Goal: Task Accomplishment & Management: Complete application form

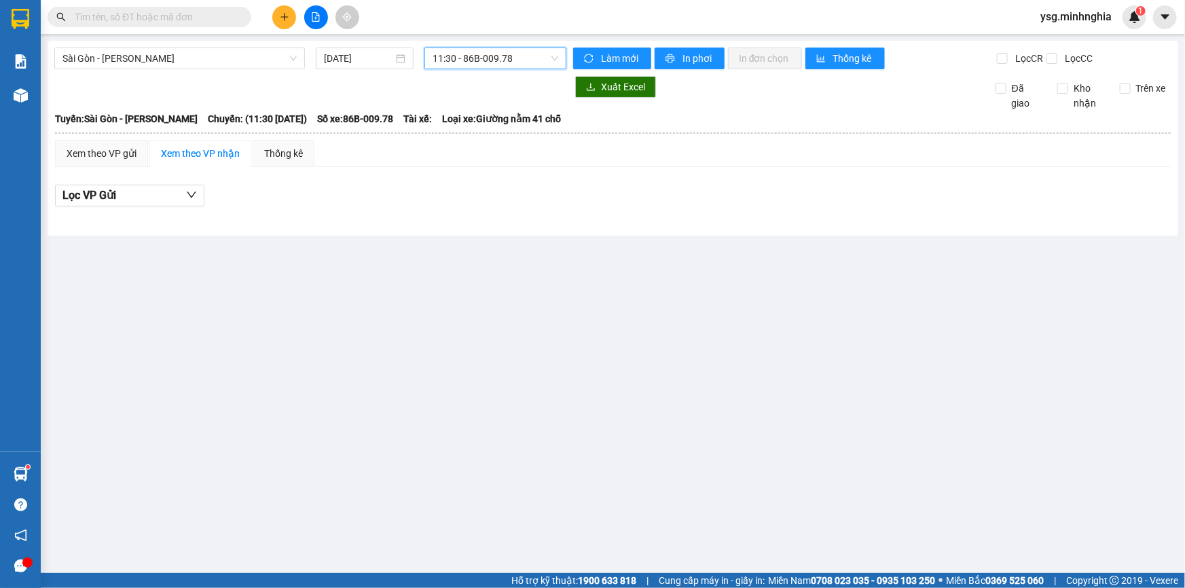
click at [284, 19] on icon "plus" at bounding box center [284, 16] width 1 height 7
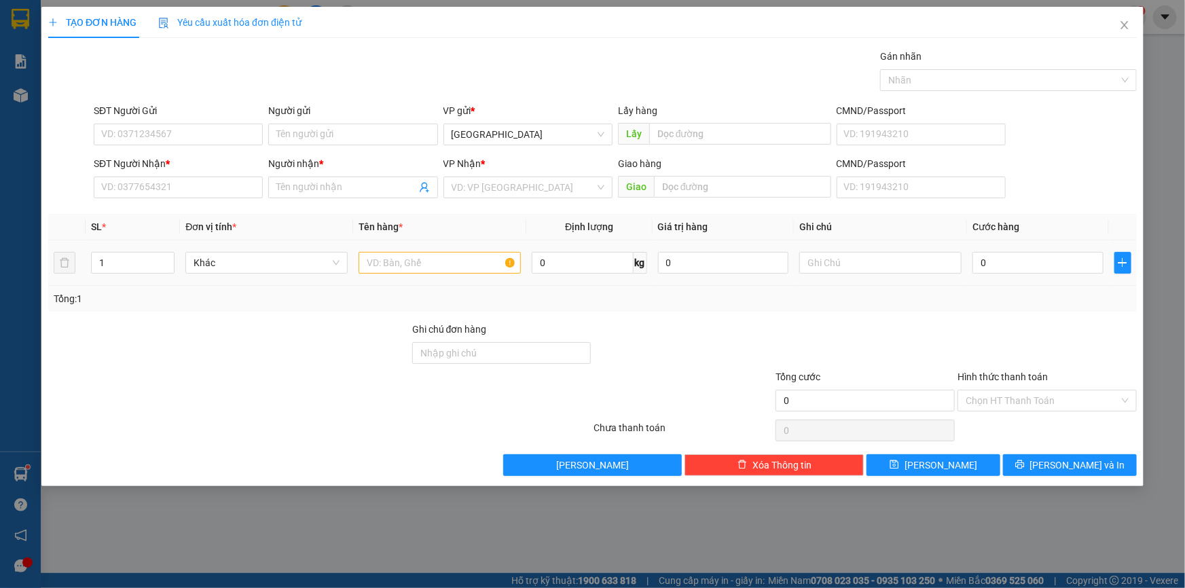
click at [480, 281] on td at bounding box center [439, 263] width 173 height 46
click at [478, 274] on div at bounding box center [440, 262] width 162 height 27
click at [482, 261] on input "text" at bounding box center [440, 263] width 162 height 22
click at [887, 258] on input "text" at bounding box center [880, 263] width 162 height 22
paste input "ÙNG"
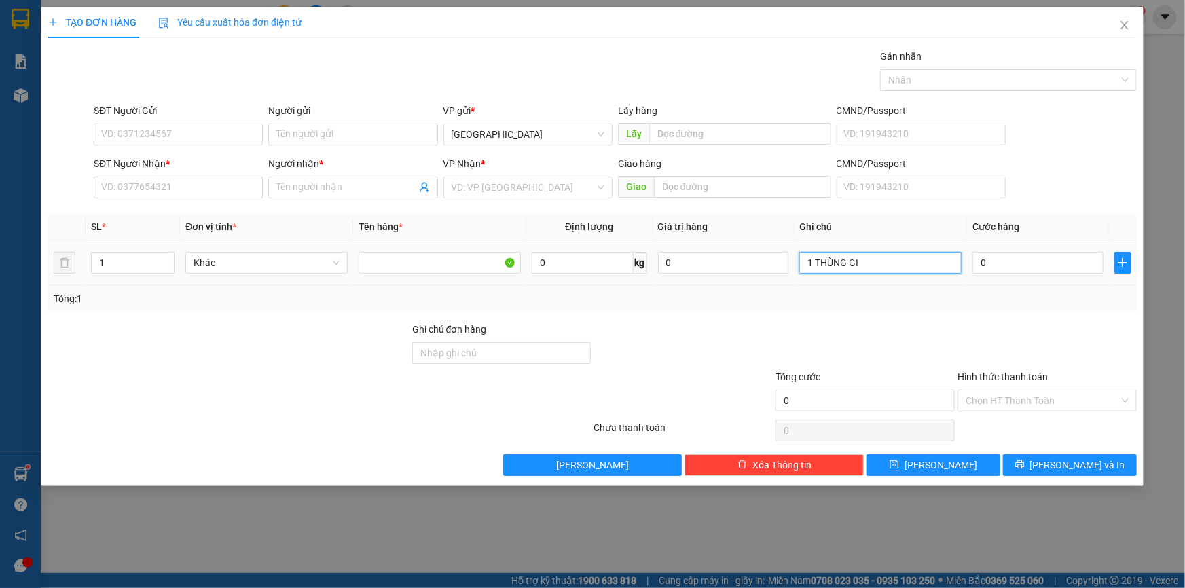
paste input "Â"
paste input "ẤY"
type input "1 THÙNG GIẤY PT"
click at [147, 194] on input "SĐT Người Nhận *" at bounding box center [178, 188] width 169 height 22
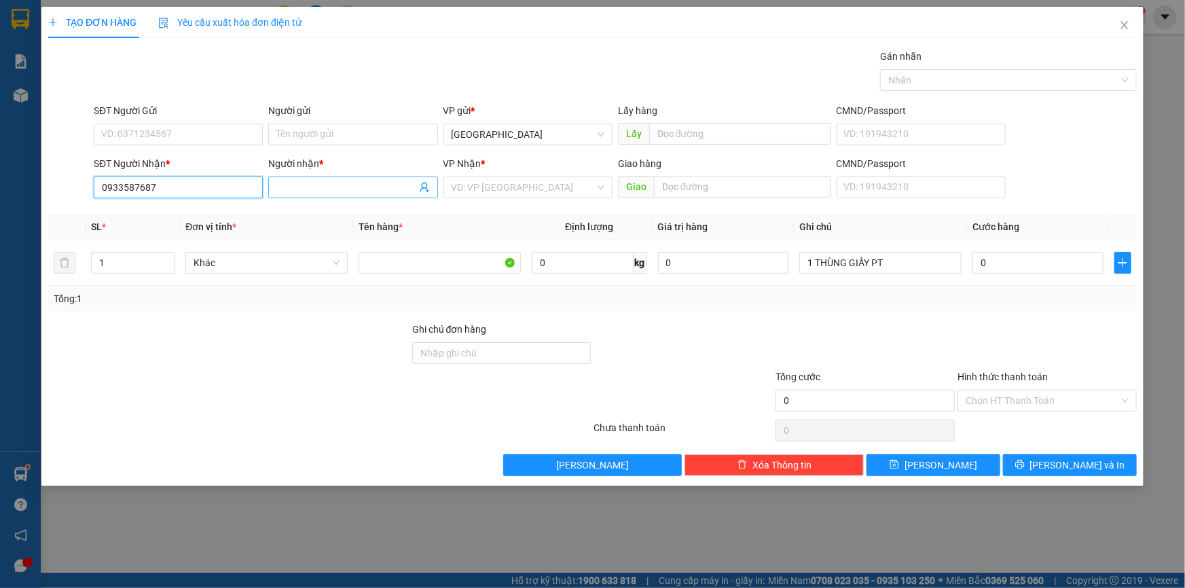
type input "0933587687"
click at [351, 190] on input "Người nhận *" at bounding box center [345, 187] width 139 height 15
paste input "Ả"
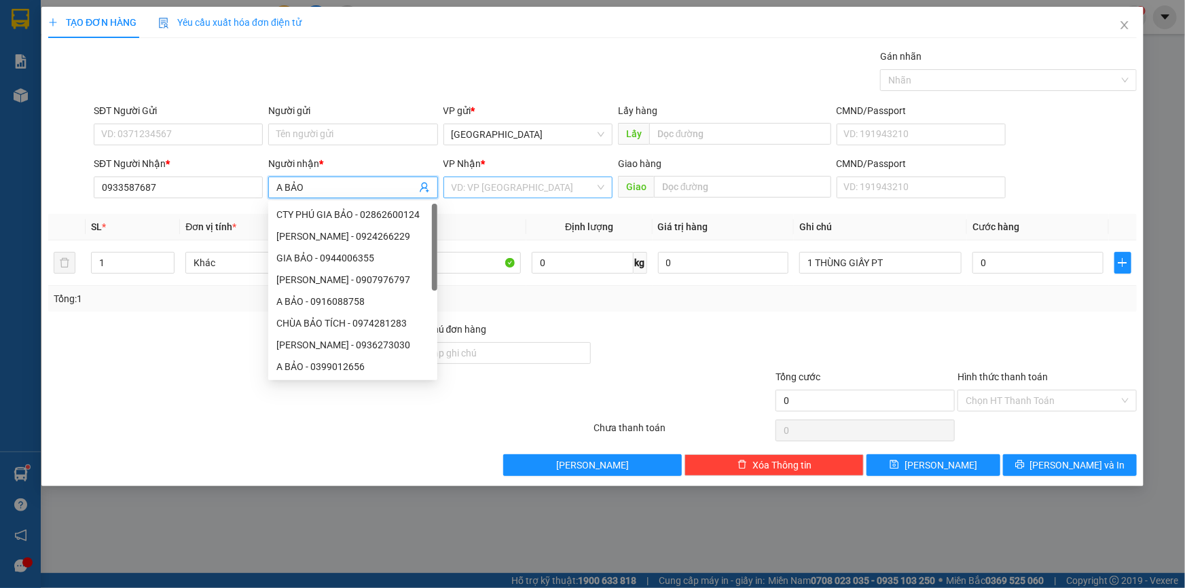
type input "A BẢO"
click at [581, 184] on input "search" at bounding box center [523, 187] width 143 height 20
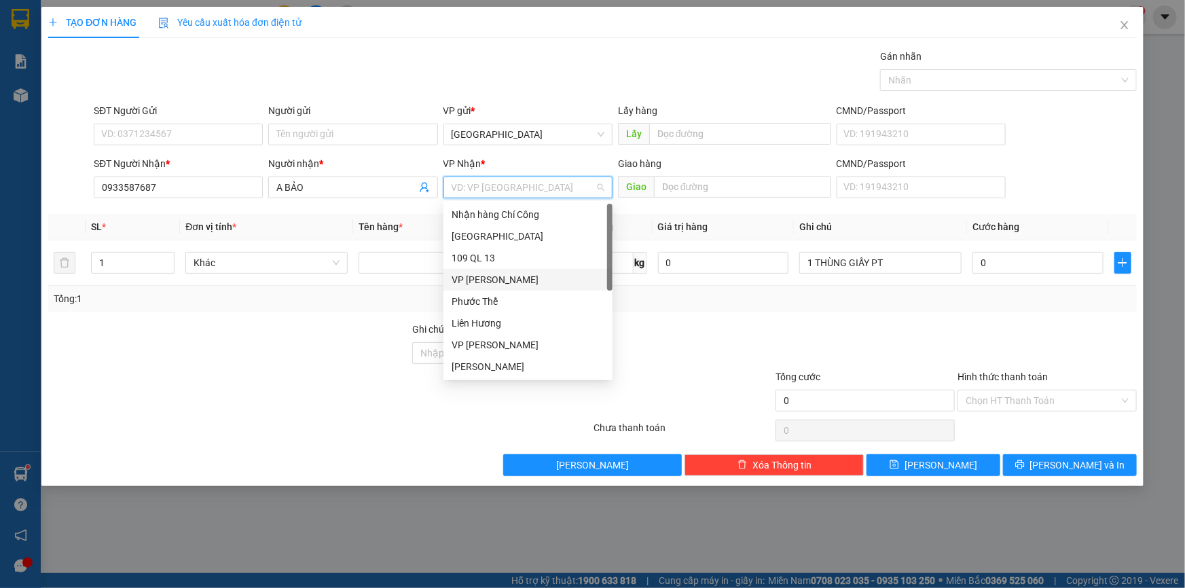
click at [516, 282] on div "VP [PERSON_NAME]" at bounding box center [528, 279] width 153 height 15
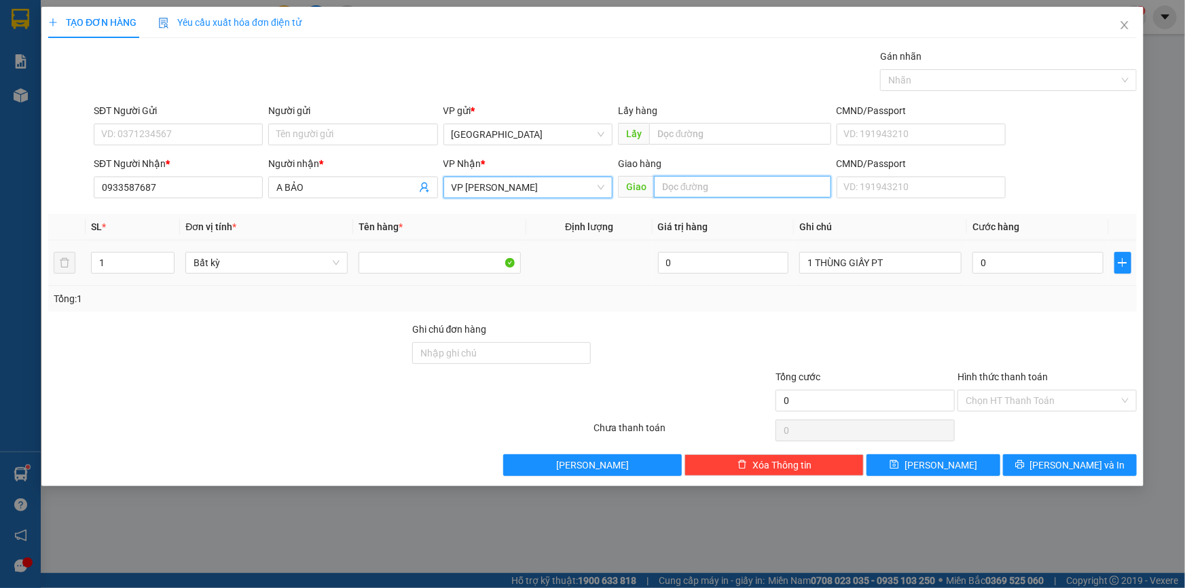
click at [723, 190] on input "text" at bounding box center [742, 187] width 177 height 22
paste input "ÀM"
paste input "Ê"
paste input "Ệ"
type input "KCN HÀM KIỆM 2"
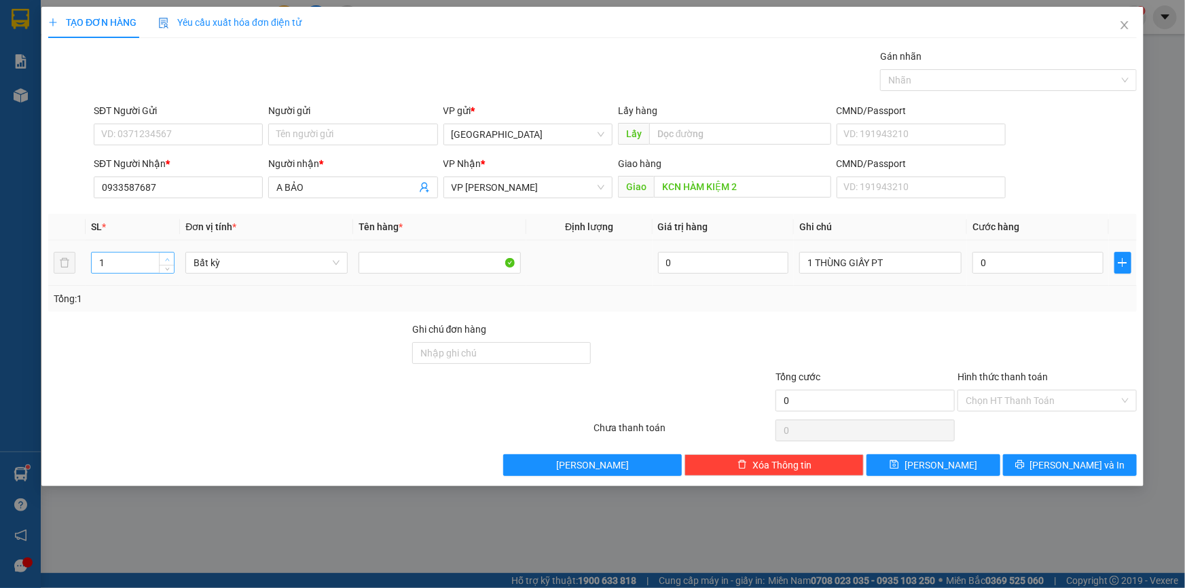
type input "2"
click at [172, 254] on span "Increase Value" at bounding box center [166, 259] width 15 height 12
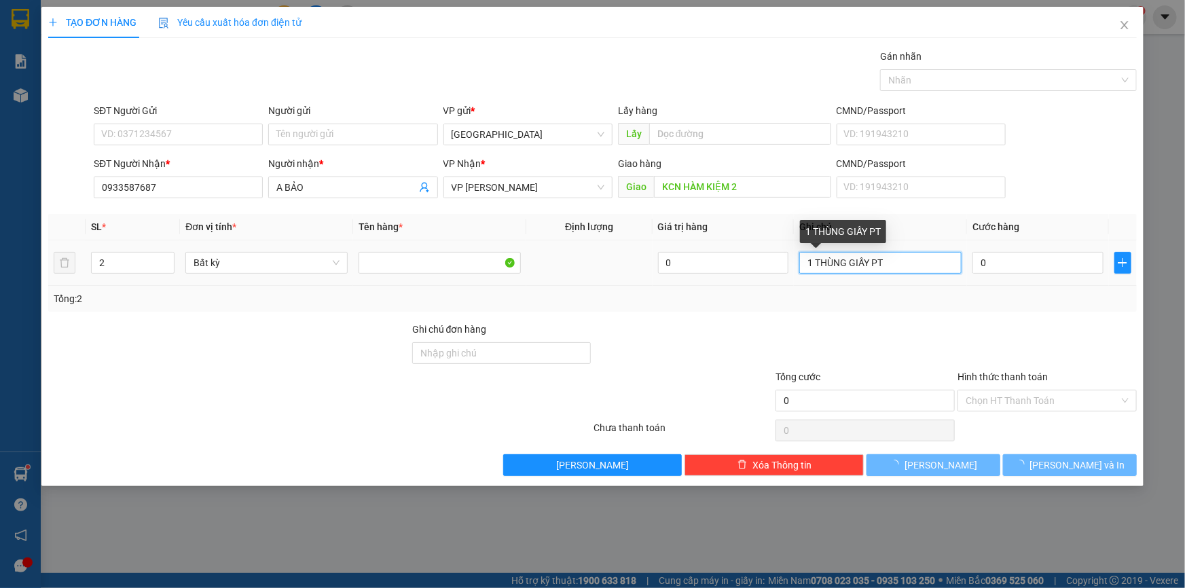
click at [882, 255] on input "1 THÙNG GIẤY PT" at bounding box center [880, 263] width 162 height 22
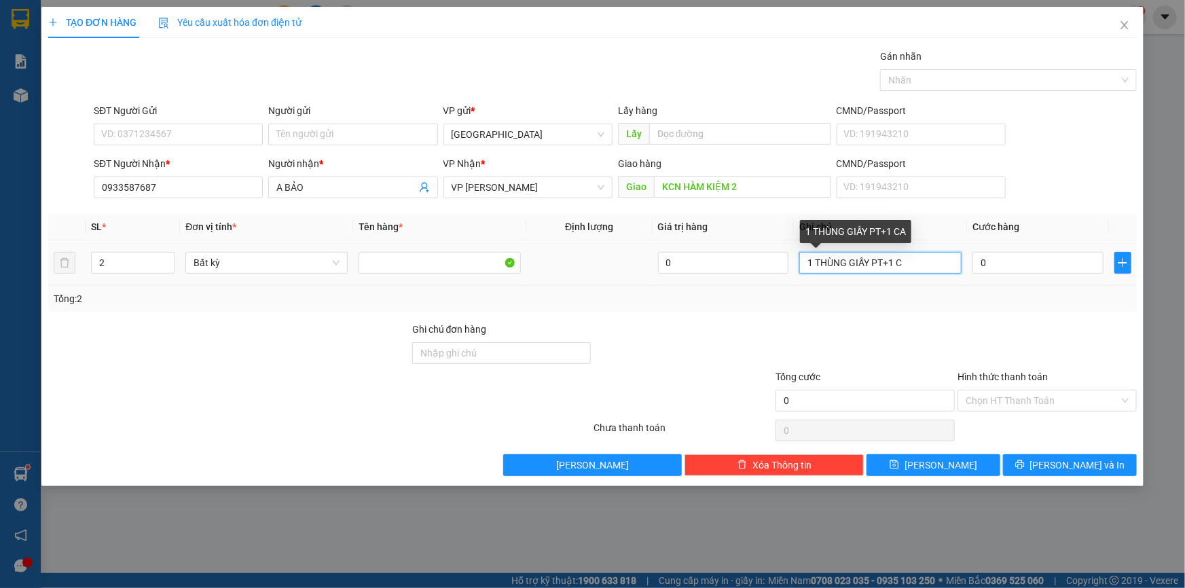
paste input "Â"
paste input "Ă"
paste input "ẮT"
type input "1 THÙNG GIẤY PT+1 CÂY SẮT"
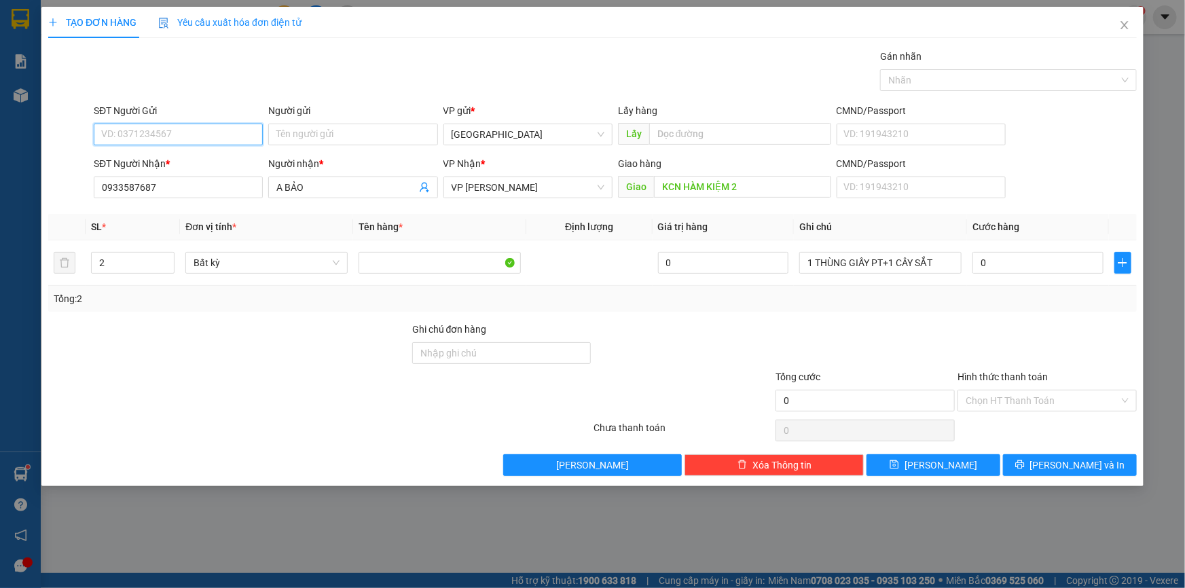
click at [249, 129] on input "SĐT Người Gửi" at bounding box center [178, 135] width 169 height 22
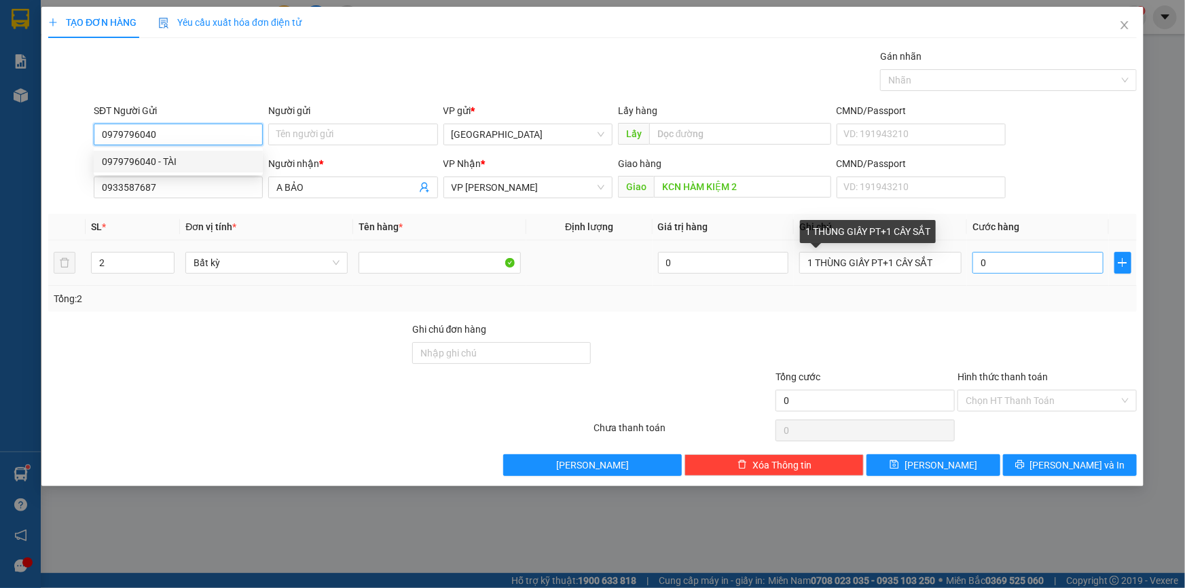
type input "0979796040"
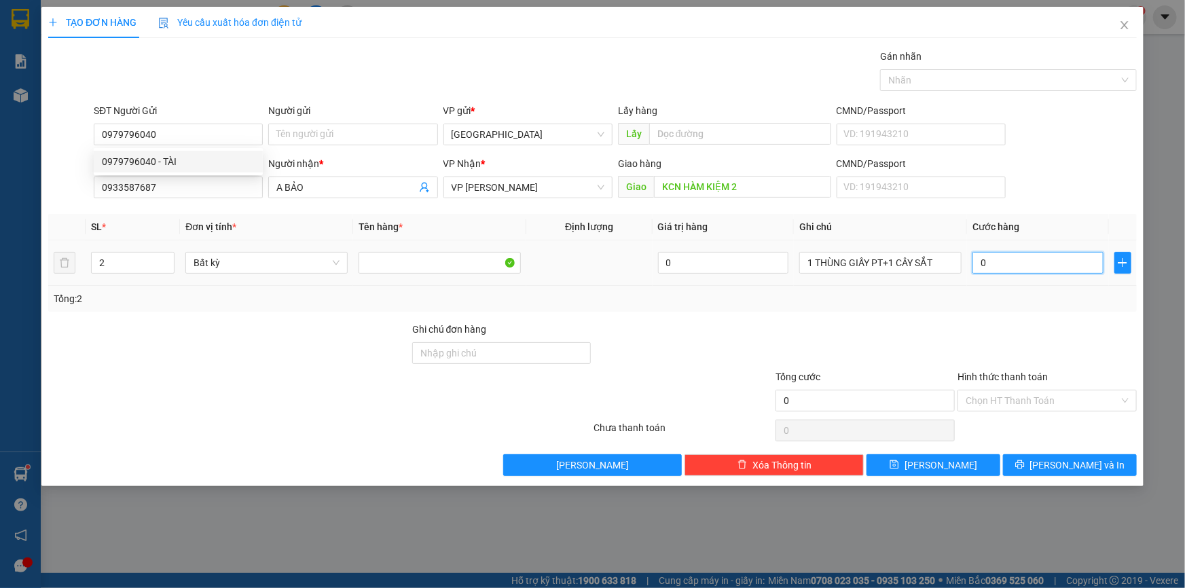
click at [984, 263] on input "0" at bounding box center [1038, 263] width 131 height 22
type input "5"
type input "0"
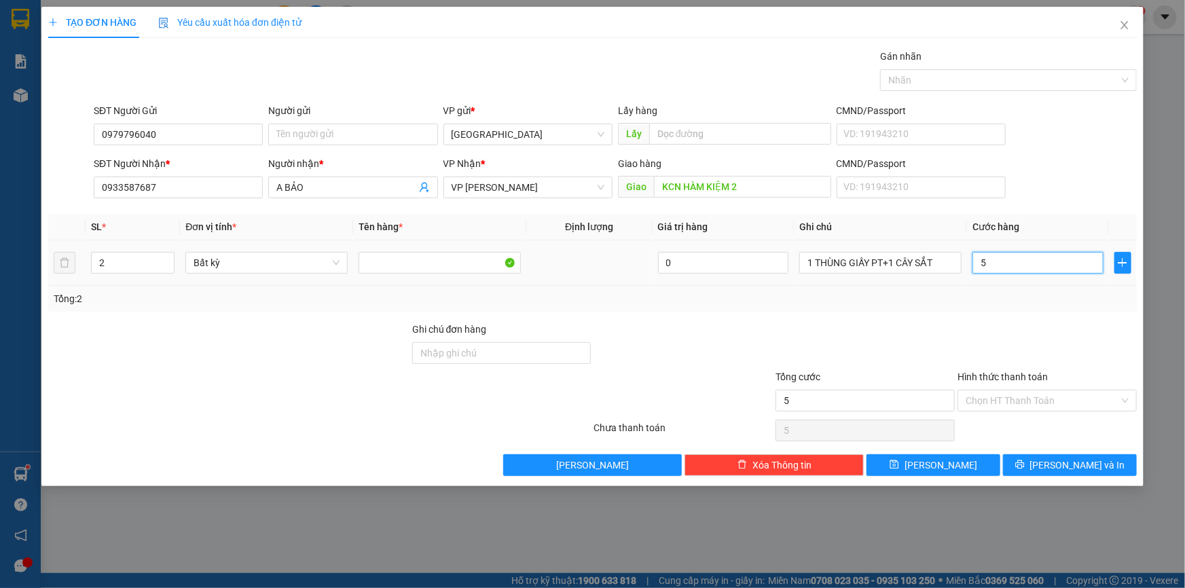
type input "0"
type input "01"
type input "1"
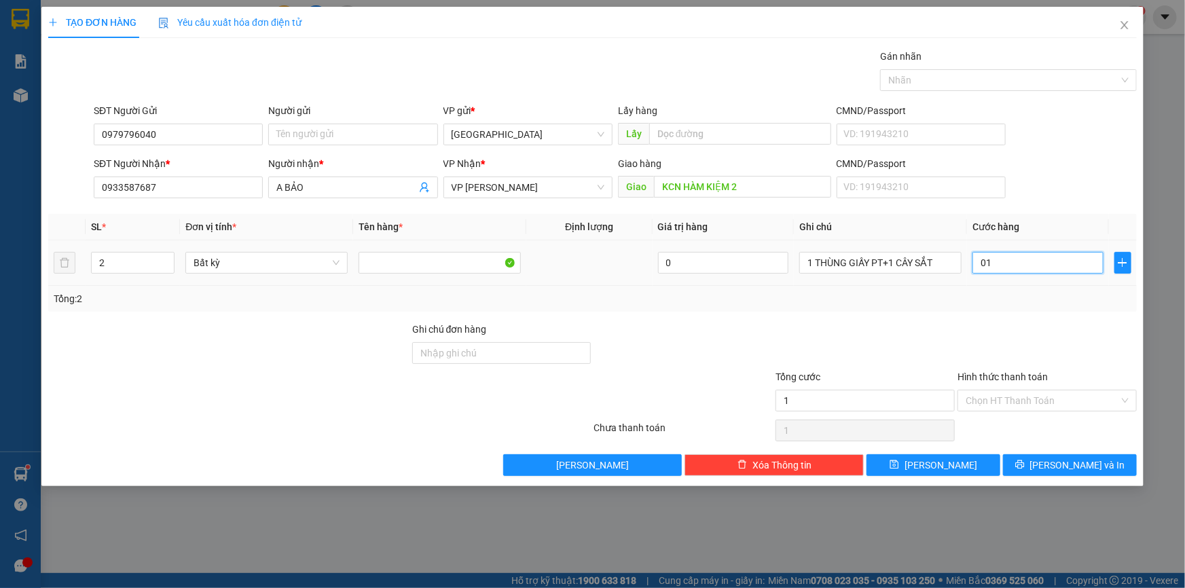
type input "015"
type input "15"
type input "0.150"
type input "150"
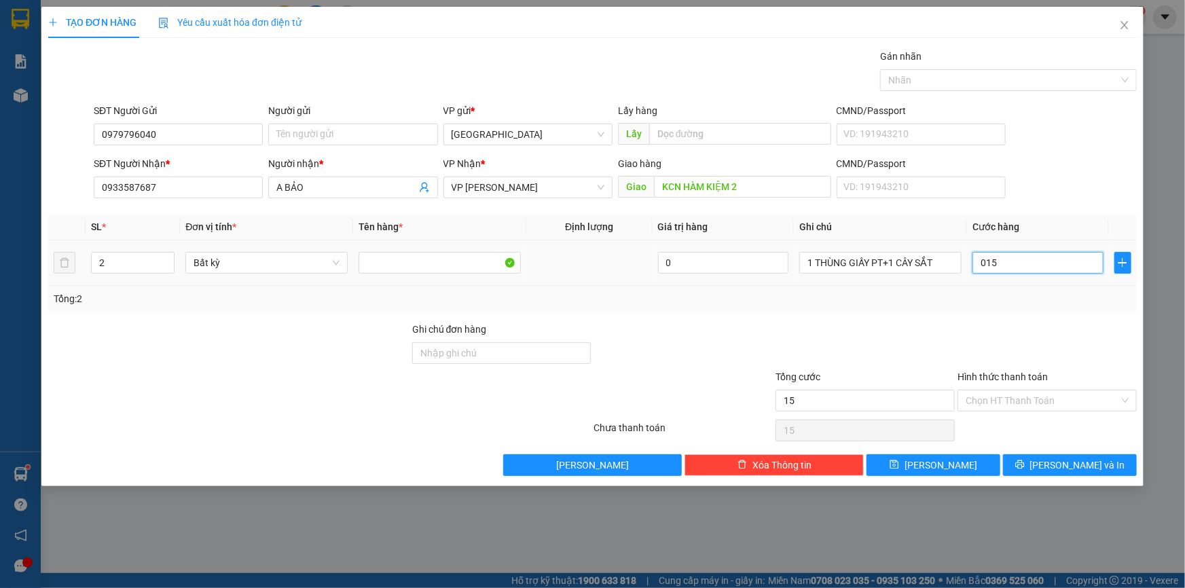
type input "150"
type input "150.000"
click at [1083, 455] on button "[PERSON_NAME] và In" at bounding box center [1070, 465] width 134 height 22
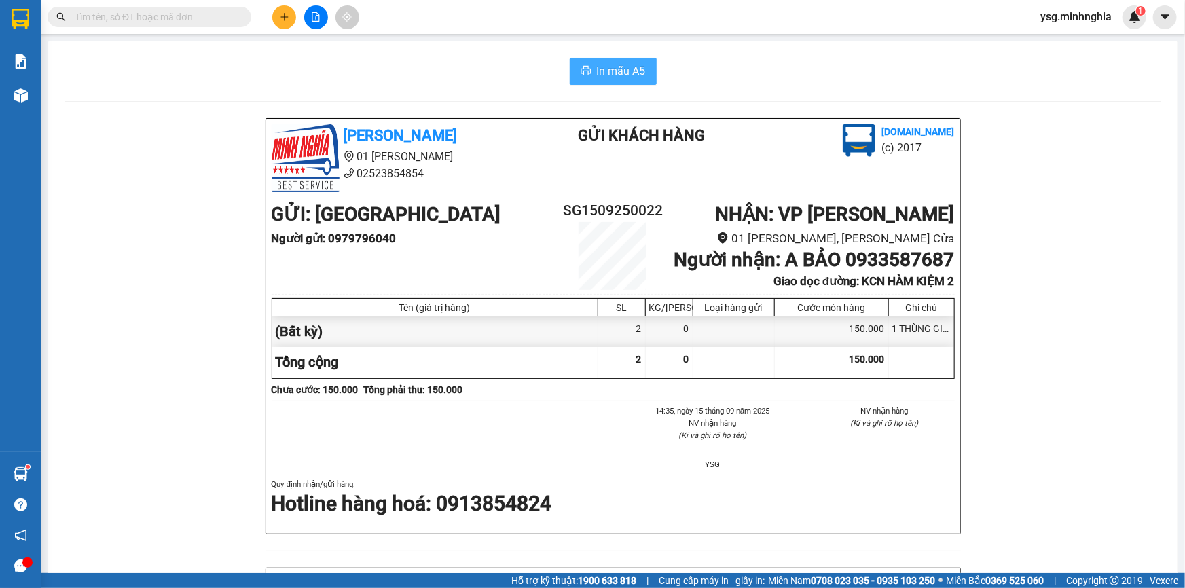
click at [597, 73] on span "In mẫu A5" at bounding box center [621, 70] width 49 height 17
